Goal: Find specific page/section: Find specific page/section

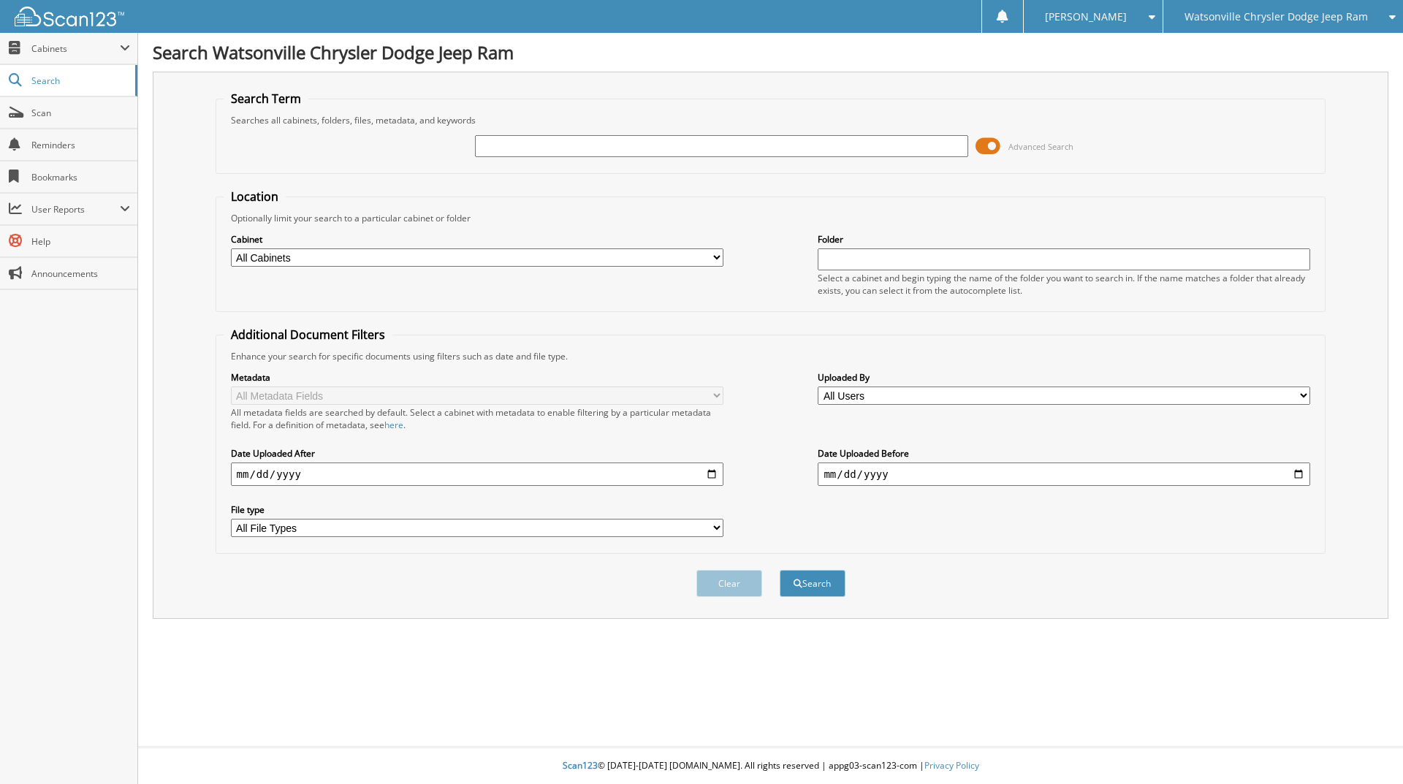
click at [488, 143] on input "text" at bounding box center [721, 146] width 493 height 22
type input "24527"
click at [780, 570] on button "Search" at bounding box center [813, 583] width 66 height 27
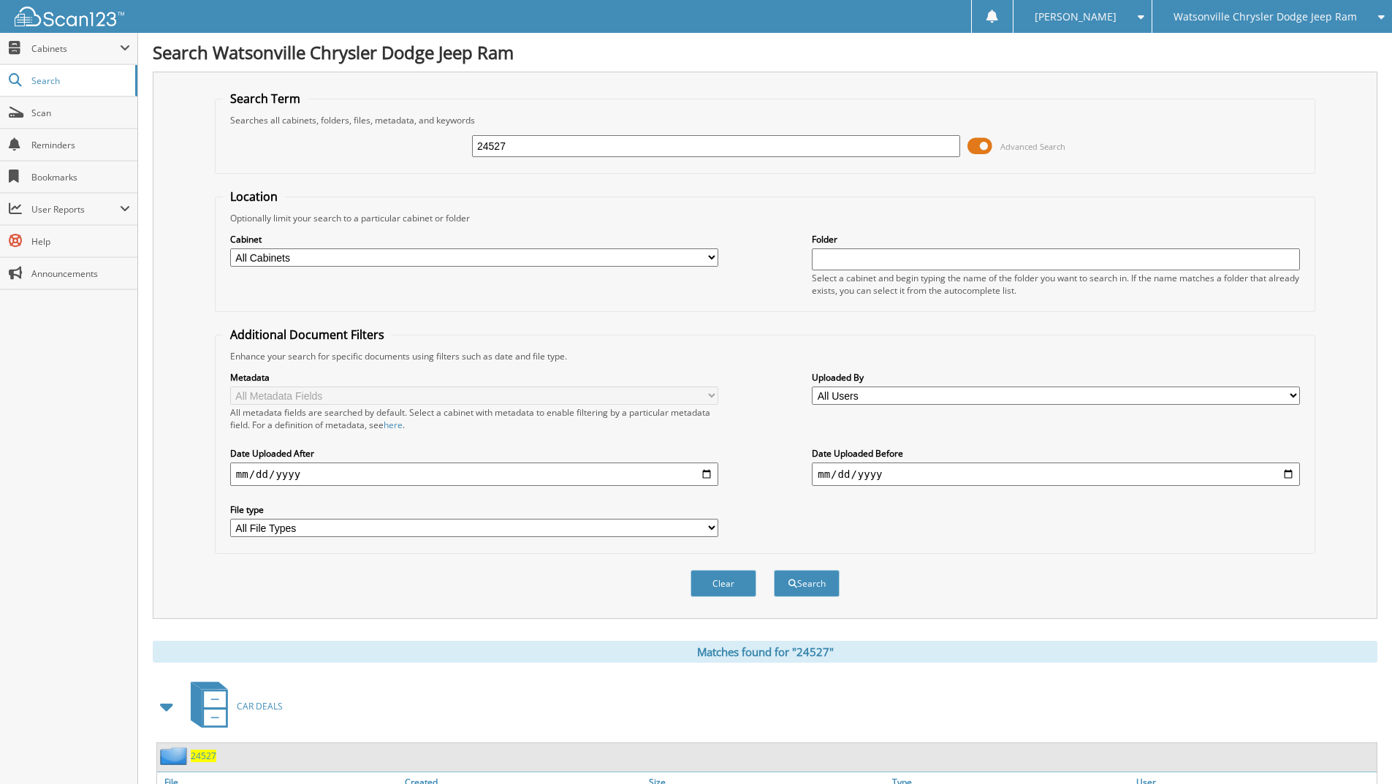
click at [1049, 345] on fieldset "Additional Document Filters Enhance your search for specific documents using fi…" at bounding box center [765, 440] width 1101 height 227
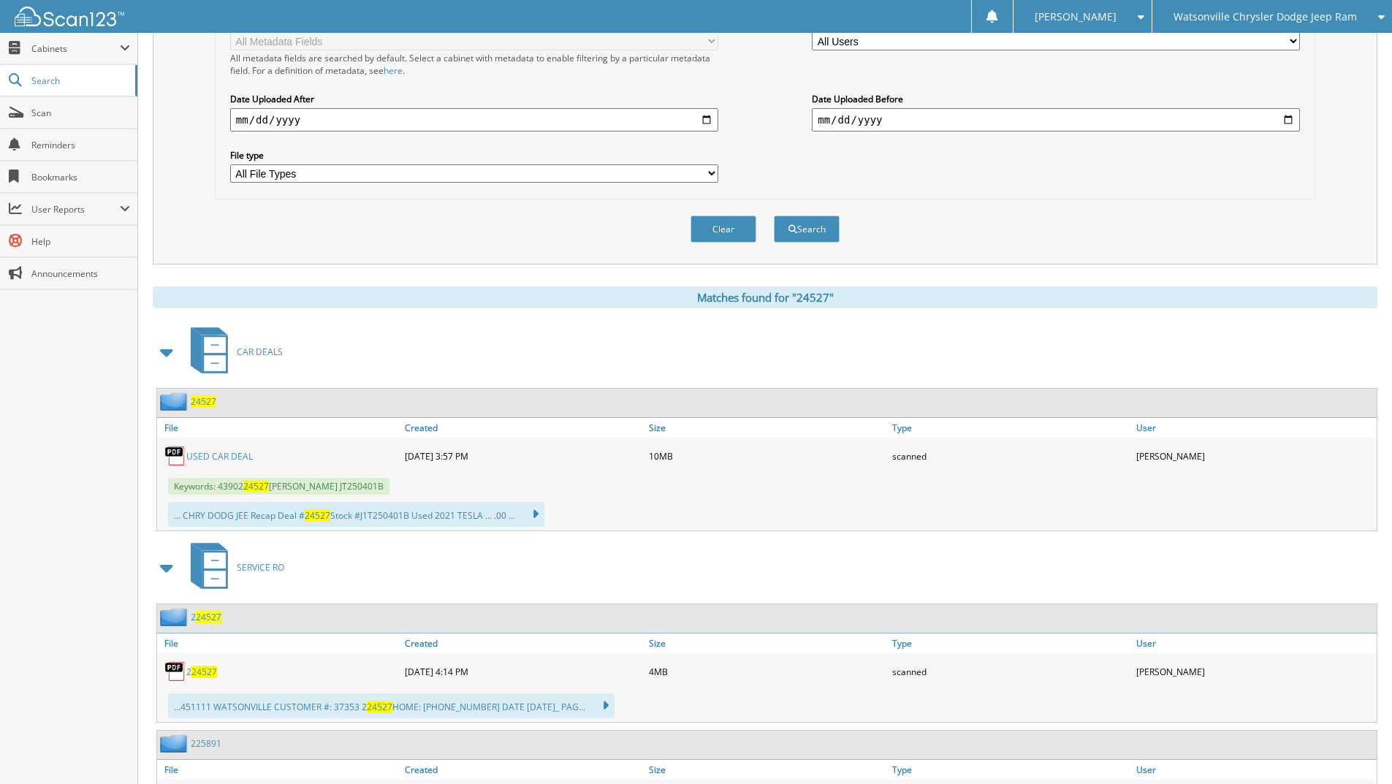
scroll to position [497, 0]
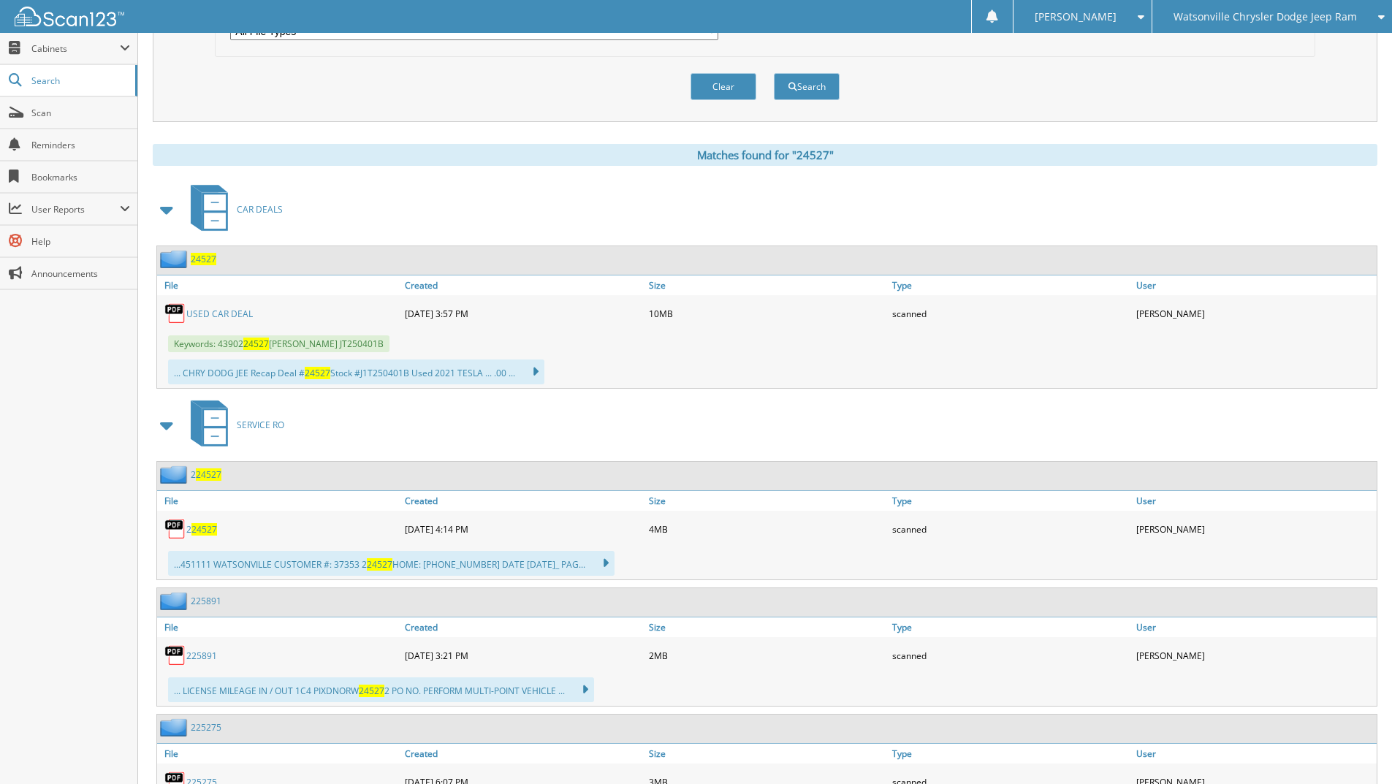
click at [218, 311] on link "USED CAR DEAL" at bounding box center [219, 314] width 66 height 12
